Goal: Information Seeking & Learning: Learn about a topic

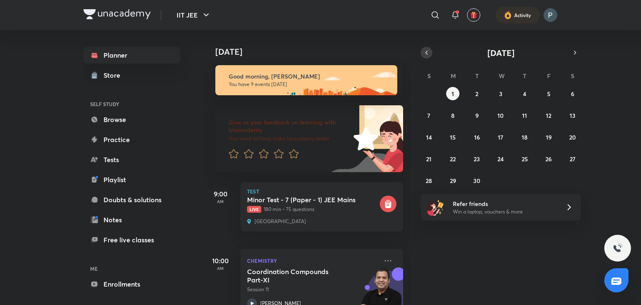
click at [428, 52] on icon "button" at bounding box center [426, 53] width 7 height 8
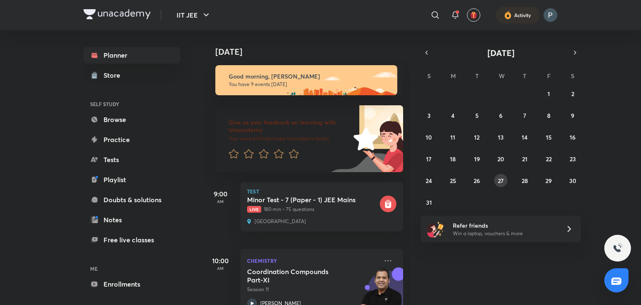
click at [505, 175] on button "27" at bounding box center [500, 180] width 13 height 13
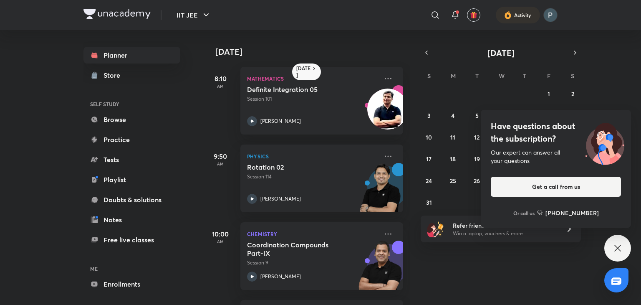
click at [612, 243] on div "Have questions about the subscription? Our expert can answer all your questions…" at bounding box center [617, 247] width 27 height 27
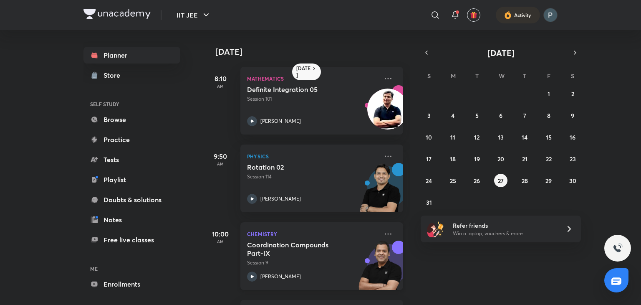
click at [254, 272] on icon at bounding box center [252, 276] width 10 height 10
click at [550, 175] on button "29" at bounding box center [548, 180] width 13 height 13
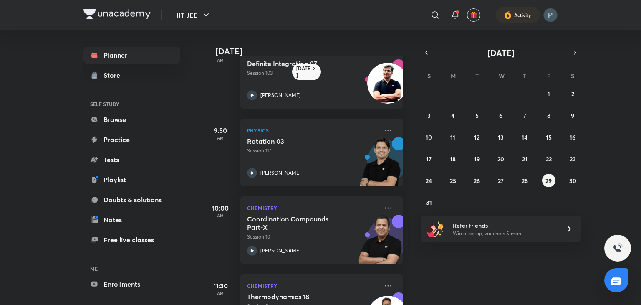
scroll to position [155, 0]
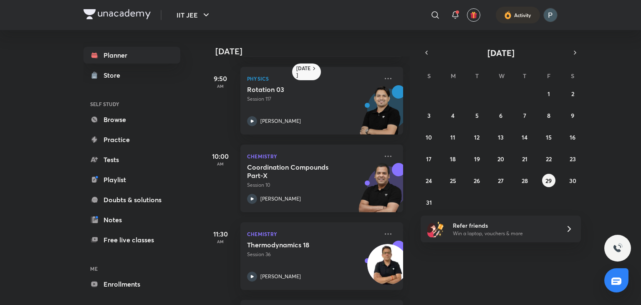
click at [249, 194] on icon at bounding box center [252, 199] width 10 height 10
